Goal: Task Accomplishment & Management: Manage account settings

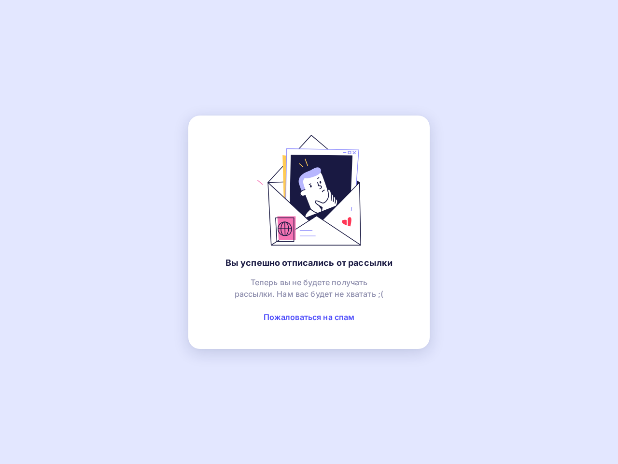
click at [309, 317] on link "Пожаловаться на спам" at bounding box center [309, 317] width 91 height 10
